Goal: Task Accomplishment & Management: Complete application form

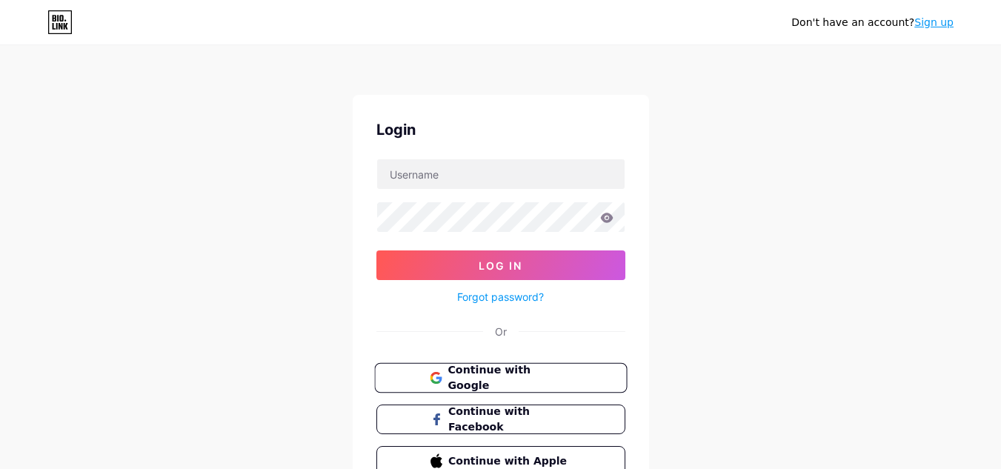
click at [545, 382] on span "Continue with Google" at bounding box center [510, 378] width 124 height 32
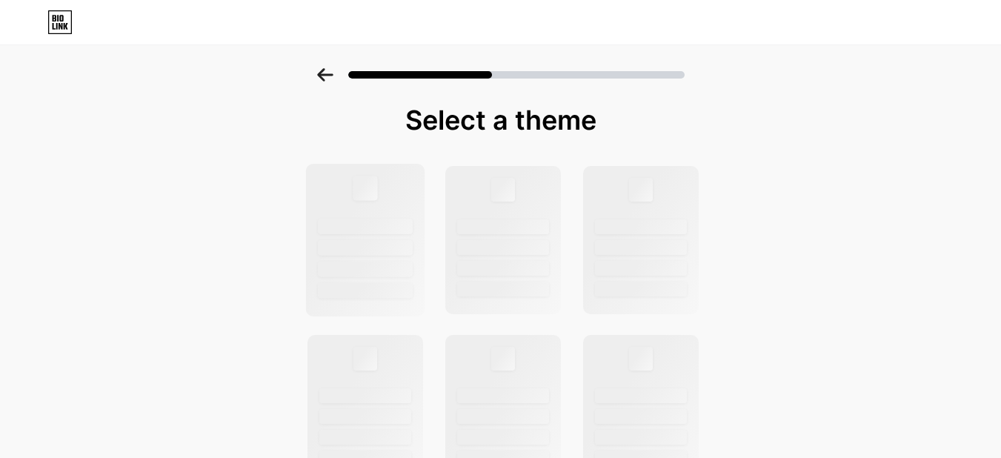
click at [385, 202] on div at bounding box center [364, 240] width 119 height 153
click at [385, 203] on div at bounding box center [364, 240] width 119 height 153
click at [351, 253] on div at bounding box center [365, 248] width 95 height 16
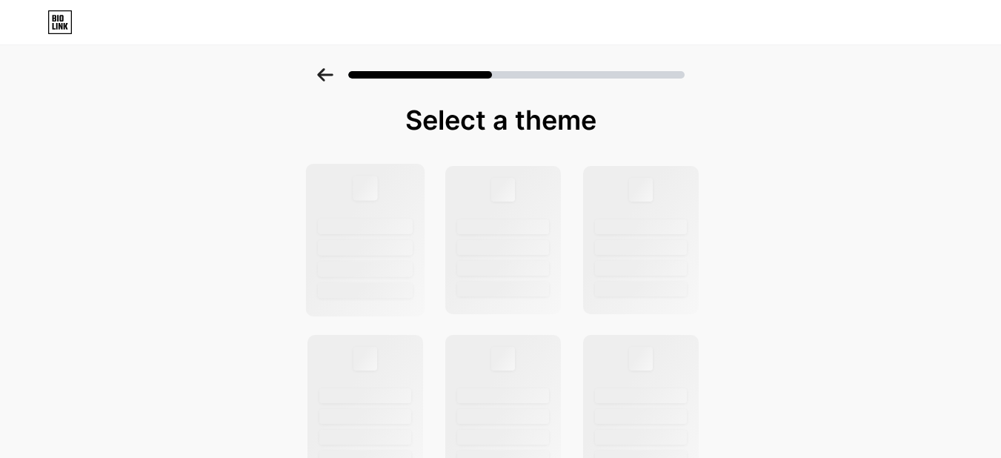
click at [392, 232] on div at bounding box center [365, 227] width 95 height 16
click at [333, 75] on icon at bounding box center [325, 74] width 16 height 13
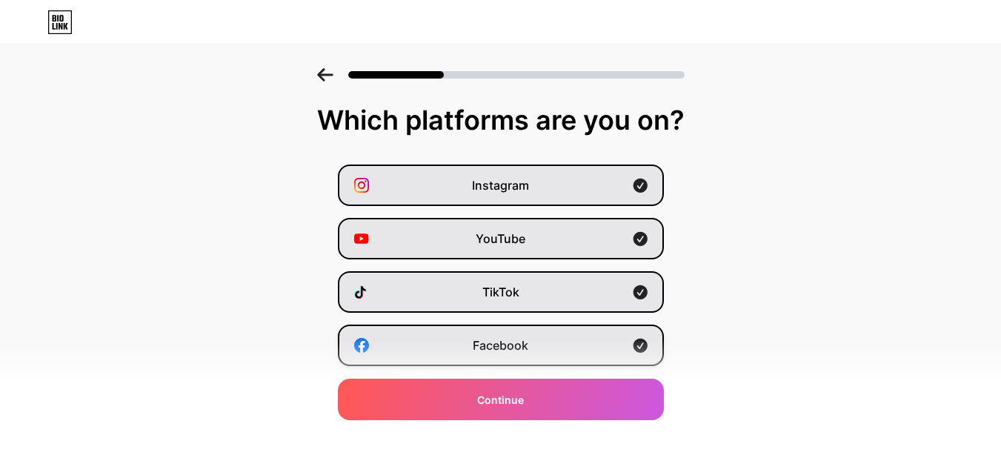
click at [643, 353] on div "Facebook" at bounding box center [501, 345] width 326 height 41
click at [648, 340] on icon at bounding box center [640, 345] width 15 height 15
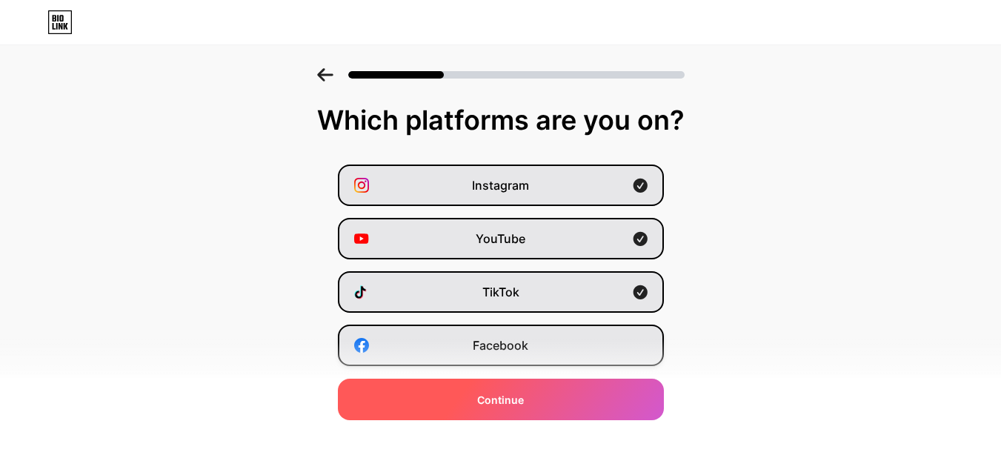
click at [626, 403] on div "Continue" at bounding box center [501, 399] width 326 height 41
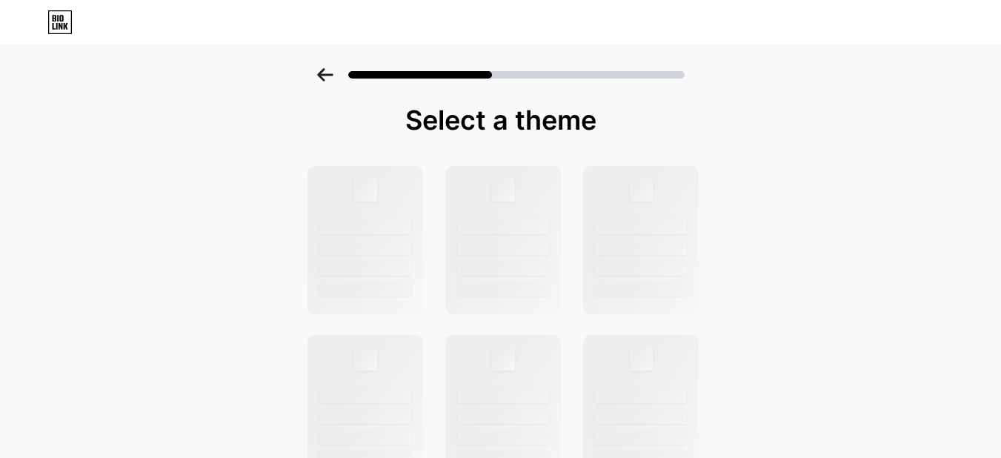
click at [65, 27] on icon at bounding box center [59, 22] width 25 height 24
click at [330, 70] on icon at bounding box center [325, 74] width 16 height 13
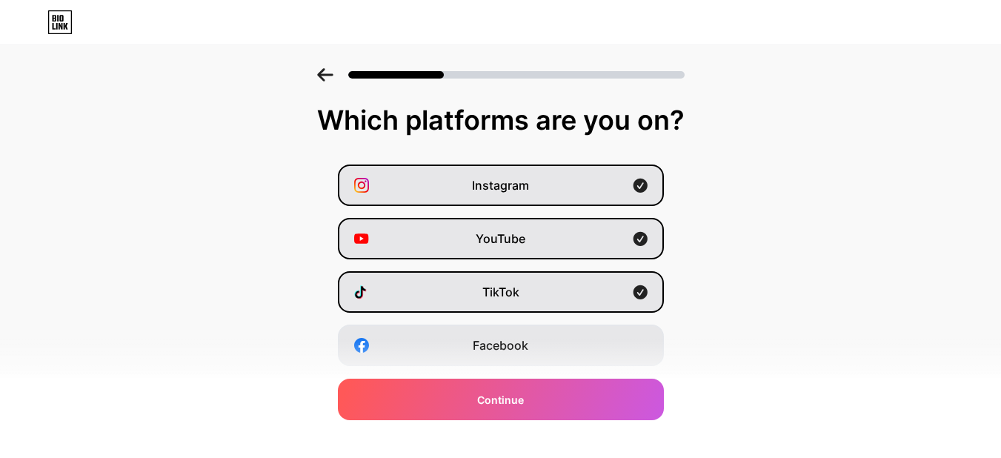
click at [330, 69] on icon at bounding box center [325, 74] width 16 height 13
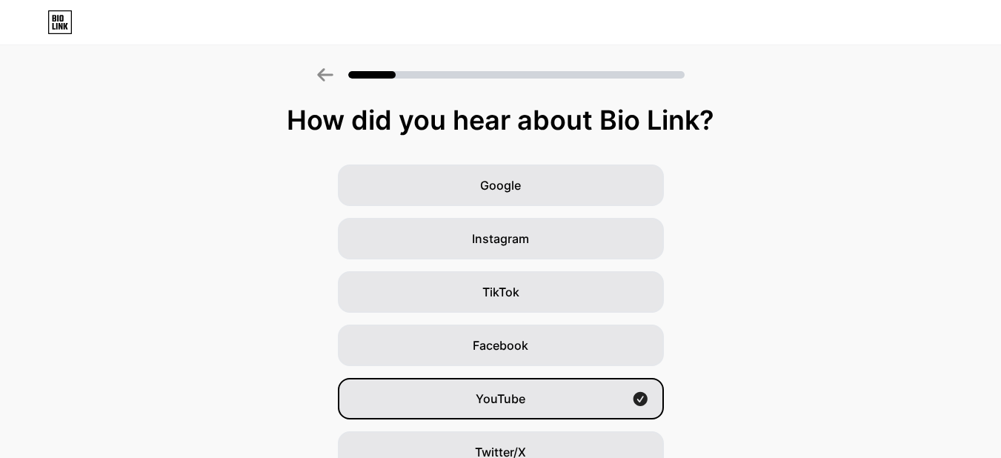
click at [328, 76] on icon at bounding box center [325, 74] width 16 height 13
click at [185, 210] on div "Google Instagram TikTok Facebook YouTube Twitter/X Friends/family Other" at bounding box center [500, 371] width 1001 height 415
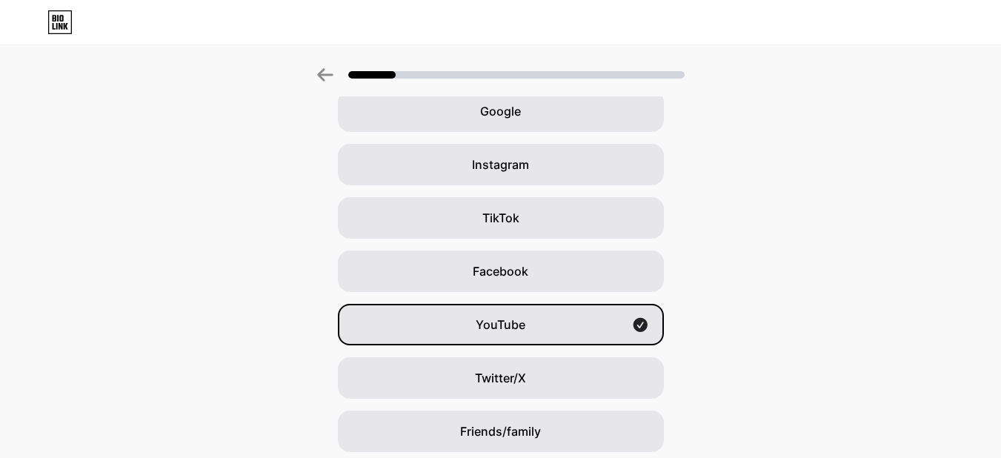
scroll to position [181, 0]
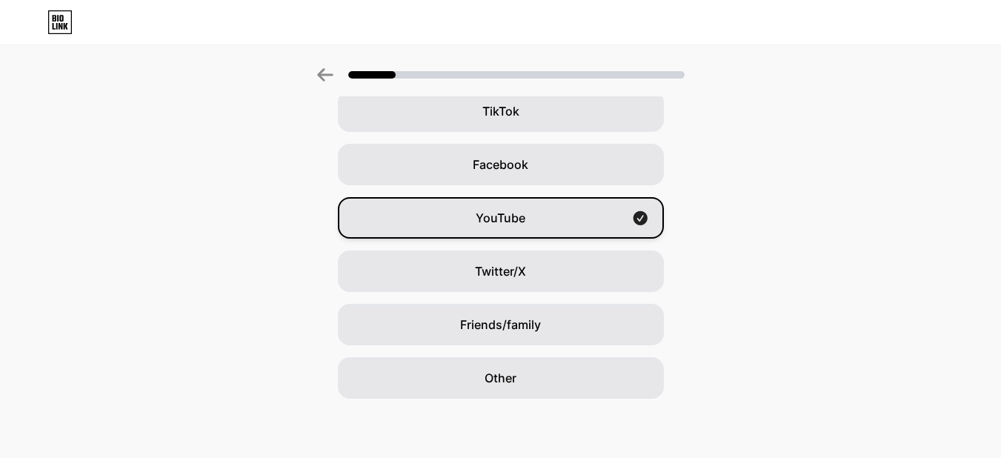
click at [594, 202] on div "YouTube" at bounding box center [501, 217] width 326 height 41
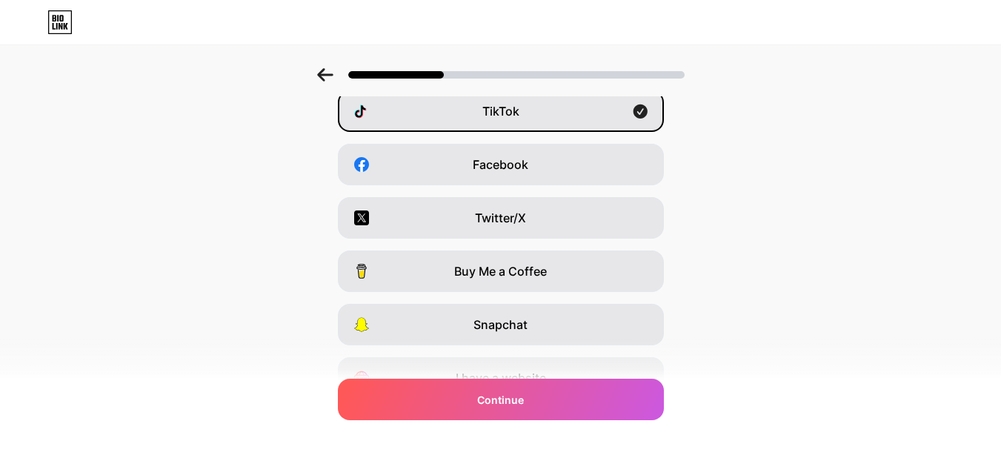
scroll to position [0, 0]
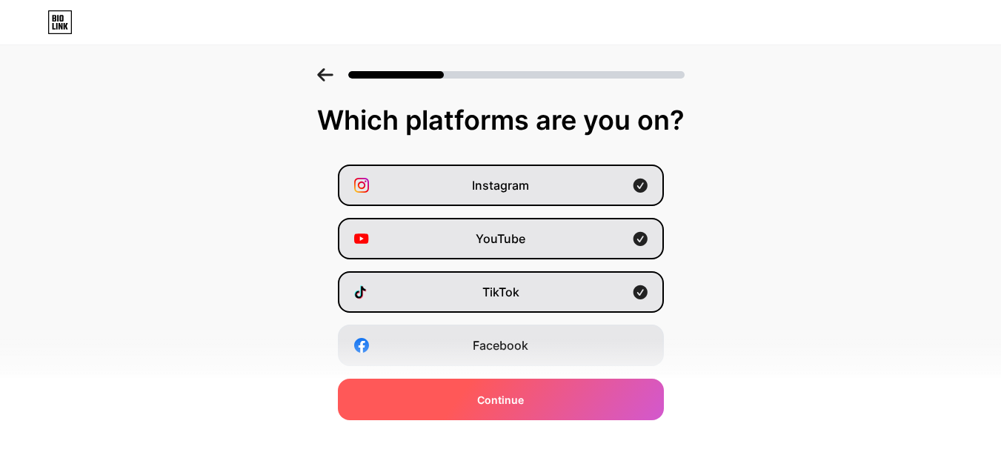
click at [642, 408] on div "Continue" at bounding box center [501, 399] width 326 height 41
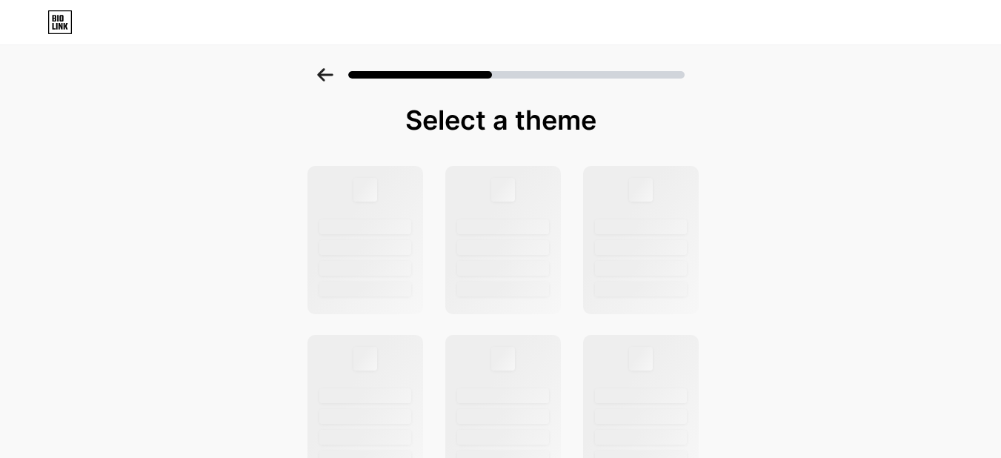
drag, startPoint x: 481, startPoint y: 74, endPoint x: 549, endPoint y: 75, distance: 68.2
click at [549, 75] on div at bounding box center [516, 74] width 336 height 7
drag, startPoint x: 493, startPoint y: 71, endPoint x: 572, endPoint y: 77, distance: 78.8
click at [572, 77] on div at bounding box center [516, 74] width 336 height 7
drag, startPoint x: 467, startPoint y: 74, endPoint x: 588, endPoint y: 79, distance: 121.6
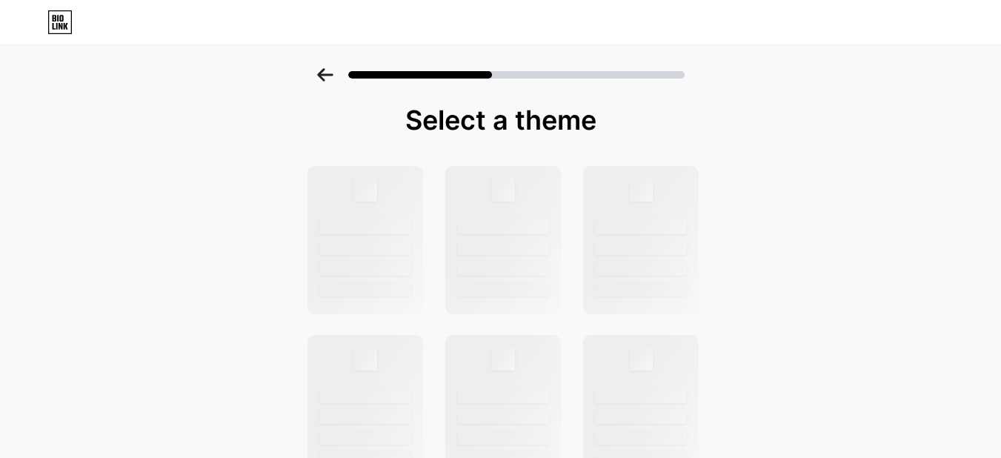
click at [588, 79] on div at bounding box center [501, 74] width 368 height 13
drag, startPoint x: 380, startPoint y: 75, endPoint x: 425, endPoint y: 76, distance: 45.2
click at [425, 76] on div at bounding box center [420, 74] width 144 height 7
click at [333, 73] on icon at bounding box center [325, 74] width 16 height 13
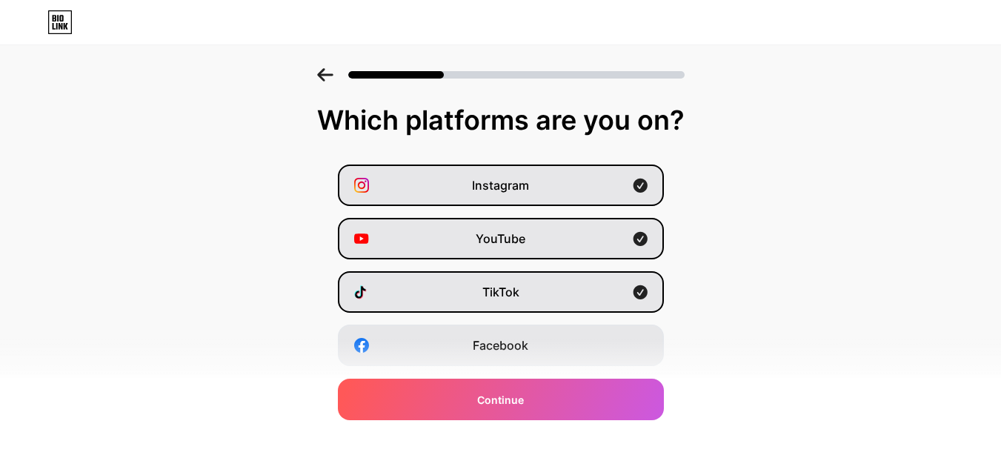
click at [64, 24] on icon at bounding box center [66, 26] width 4 height 7
